Goal: Transaction & Acquisition: Subscribe to service/newsletter

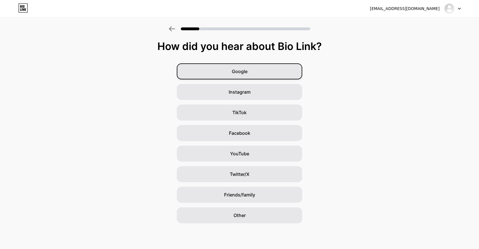
click at [233, 64] on div "Google" at bounding box center [239, 71] width 125 height 16
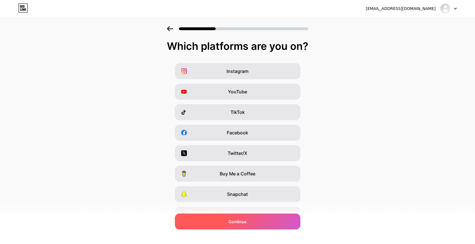
click at [200, 219] on div "Continue" at bounding box center [237, 222] width 125 height 16
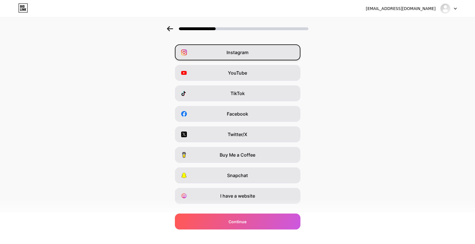
scroll to position [30, 0]
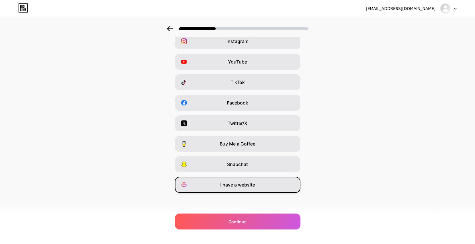
click at [225, 185] on span "I have a website" at bounding box center [237, 185] width 35 height 7
click at [235, 236] on div "kissme4022@gmail.com Logout Link Copied Which platforms are you on? Instagram Y…" at bounding box center [237, 107] width 475 height 274
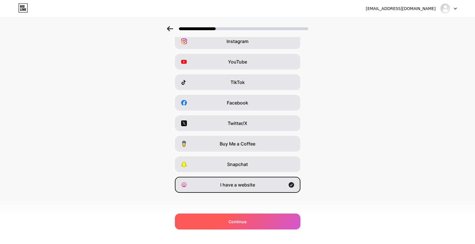
click at [243, 229] on div "Continue" at bounding box center [237, 222] width 125 height 16
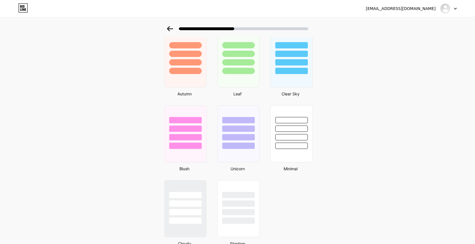
scroll to position [435, 0]
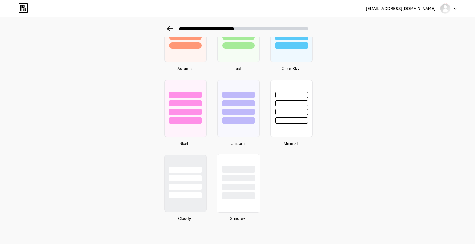
click at [231, 169] on div at bounding box center [237, 169] width 33 height 7
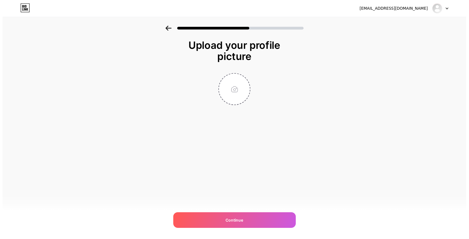
scroll to position [0, 0]
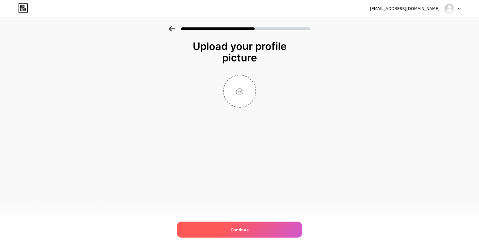
click at [241, 230] on span "Continue" at bounding box center [240, 229] width 18 height 6
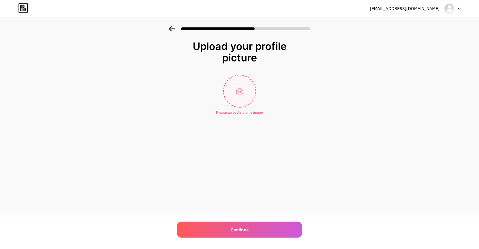
click at [246, 96] on input "file" at bounding box center [240, 91] width 32 height 32
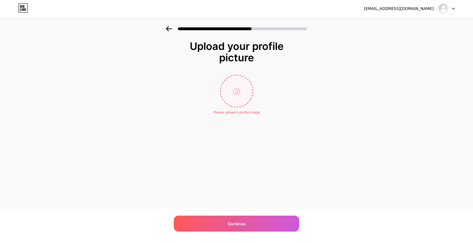
click at [235, 94] on input "file" at bounding box center [237, 91] width 32 height 32
type input "C:\fakepath\VFBhhHMZPsgLrPZSqcxCRGkWK3jSxUuB.png"
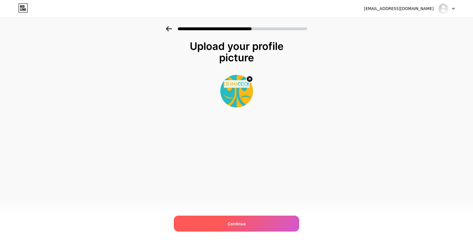
click at [219, 223] on div "Continue" at bounding box center [236, 223] width 125 height 16
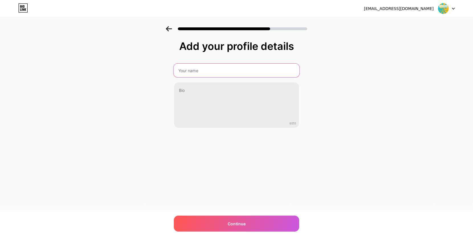
click at [217, 70] on input "text" at bounding box center [237, 71] width 126 height 14
click at [197, 72] on input "kisskh" at bounding box center [237, 71] width 126 height 14
paste input "| Asian Dramas & Movies"
type input "kisskh | Asian Dramas & Movies"
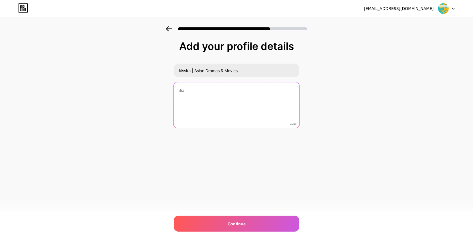
click at [236, 117] on textarea at bounding box center [237, 105] width 126 height 46
paste textarea "Watch drama online in high quality. Free download high quality drama. Various f…"
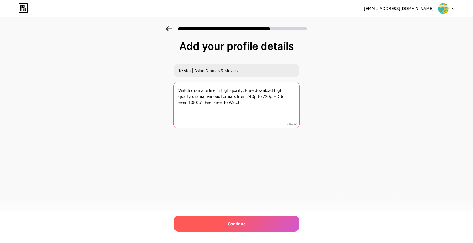
type textarea "Watch drama online in high quality. Free download high quality drama. Various f…"
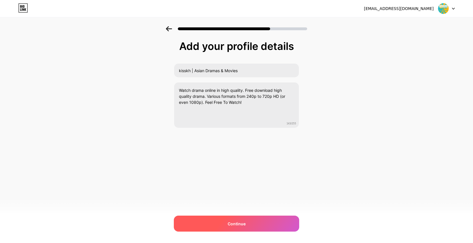
click at [221, 222] on div "Continue" at bounding box center [236, 223] width 125 height 16
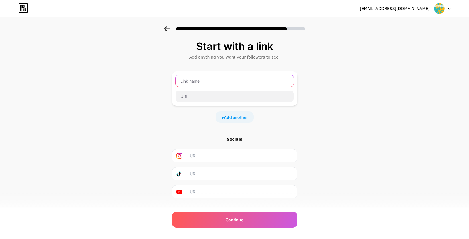
click at [225, 81] on input "text" at bounding box center [235, 80] width 118 height 11
paste input "https://kisskh.org/"
type input "https://kisskh.org/"
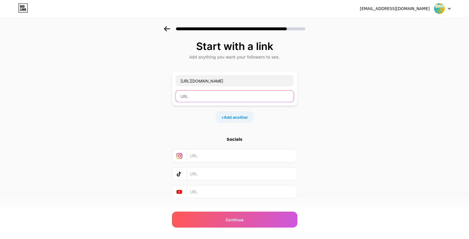
click at [203, 94] on input "text" at bounding box center [235, 95] width 118 height 11
paste input "https://kisskh.org/"
type input "https://kisskh.org/"
click at [229, 117] on span "Add another" at bounding box center [236, 117] width 24 height 6
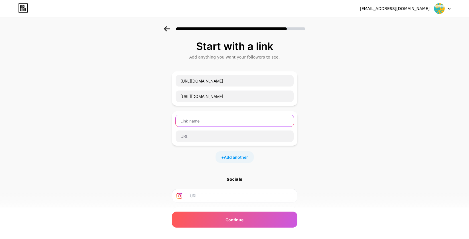
click at [224, 122] on input "text" at bounding box center [235, 120] width 118 height 11
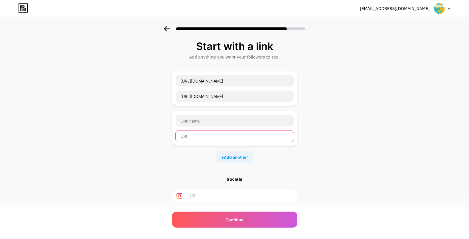
click at [200, 139] on input "text" at bounding box center [235, 135] width 118 height 11
paste input "https://kisskh.org/trending/"
type input "https://kisskh.org/trending/"
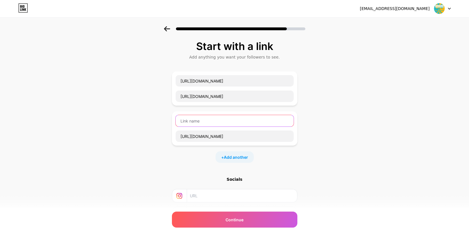
click at [214, 120] on input "text" at bounding box center [235, 120] width 118 height 11
type input "kisskh"
click at [180, 163] on div "Start with a link Add anything you want your followers to see. https://kisskh.o…" at bounding box center [234, 139] width 125 height 198
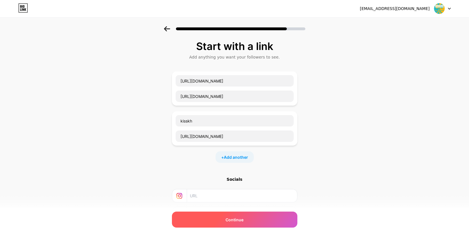
click at [213, 220] on div "Continue" at bounding box center [234, 219] width 125 height 16
click at [234, 219] on span "Continue" at bounding box center [234, 219] width 18 height 6
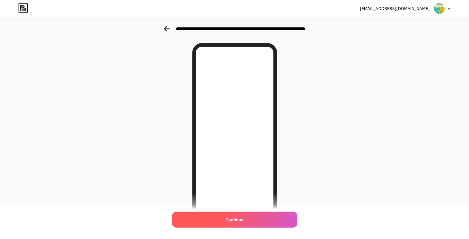
scroll to position [9, 0]
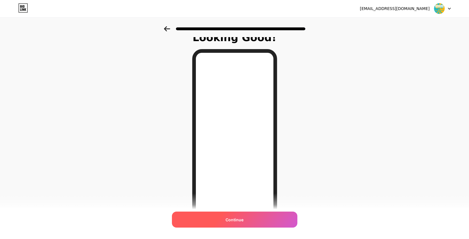
click at [240, 222] on span "Continue" at bounding box center [234, 219] width 18 height 6
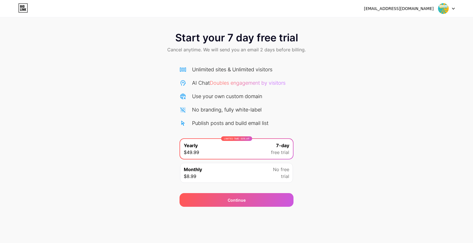
click at [448, 13] on span at bounding box center [443, 8] width 11 height 11
click at [21, 8] on icon at bounding box center [23, 7] width 10 height 9
click at [200, 175] on div "Monthly $8.99" at bounding box center [193, 173] width 18 height 14
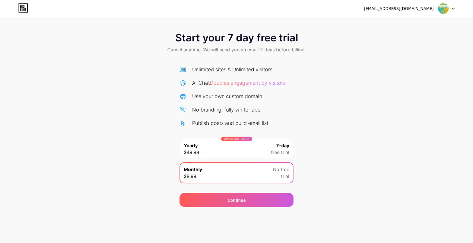
click at [240, 155] on div "LIMITED TIME : 50% off Yearly $49.99 7-day free trial" at bounding box center [236, 149] width 113 height 20
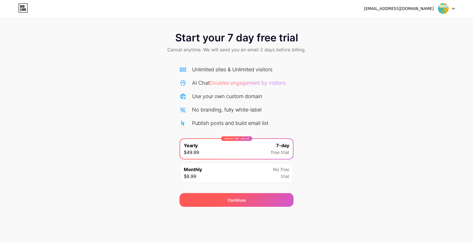
click at [240, 198] on div "Continue" at bounding box center [237, 200] width 18 height 6
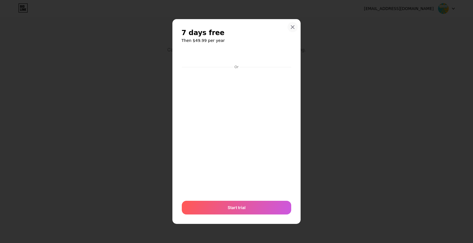
click at [292, 30] on div at bounding box center [293, 27] width 10 height 10
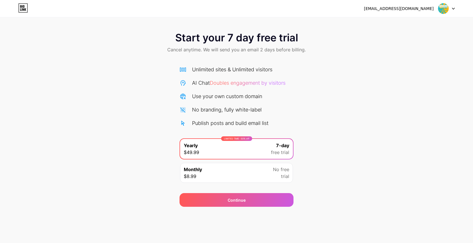
click at [272, 84] on span "Doubles engagement by visitors" at bounding box center [248, 83] width 76 height 6
click at [235, 145] on div "LIMITED TIME : 50% off Yearly $49.99 7-day free trial" at bounding box center [236, 149] width 113 height 20
click at [446, 8] on img at bounding box center [443, 8] width 11 height 11
click at [205, 50] on span "Cancel anytime. We will send you an email 2 days before billing." at bounding box center [236, 49] width 139 height 7
click at [23, 9] on icon at bounding box center [23, 9] width 1 height 3
